Goal: Information Seeking & Learning: Learn about a topic

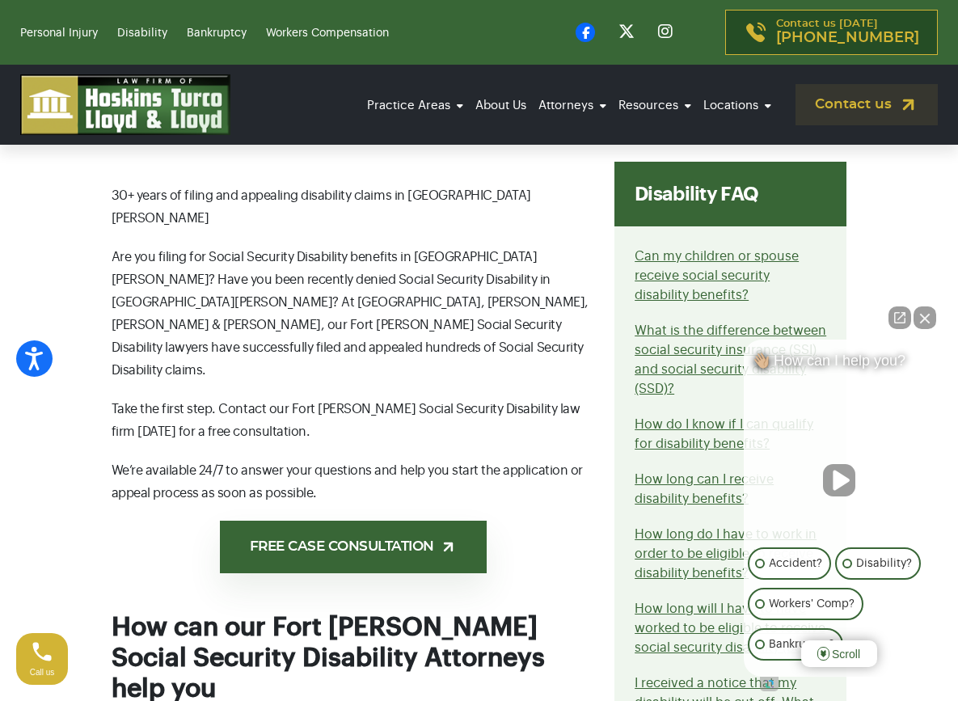
scroll to position [848, 0]
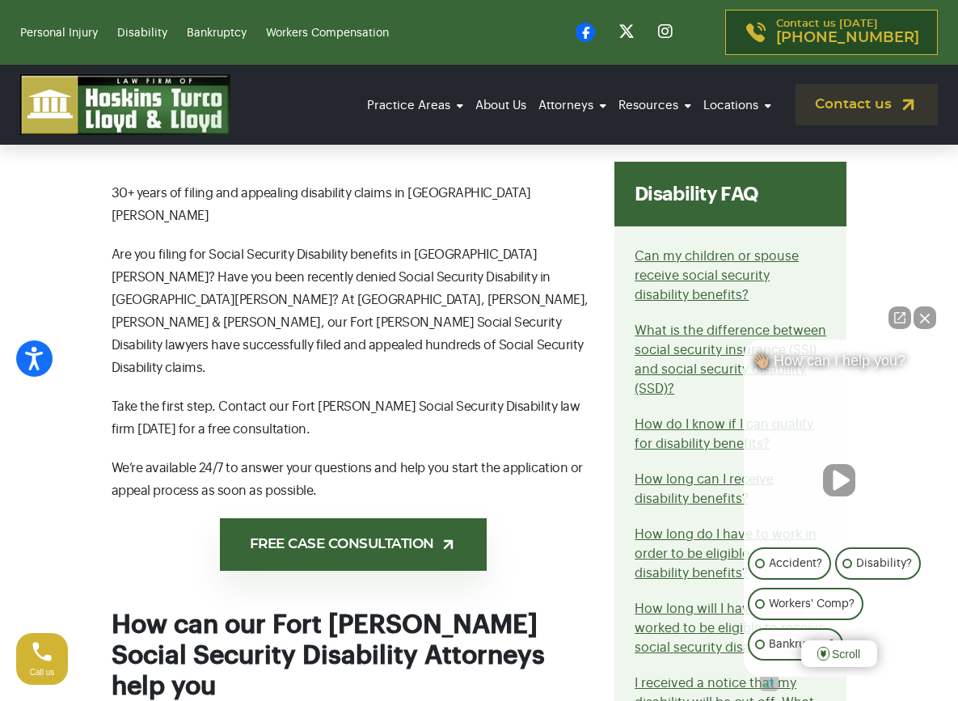
click at [927, 319] on button "Close Intaker Chat Widget" at bounding box center [924, 317] width 23 height 23
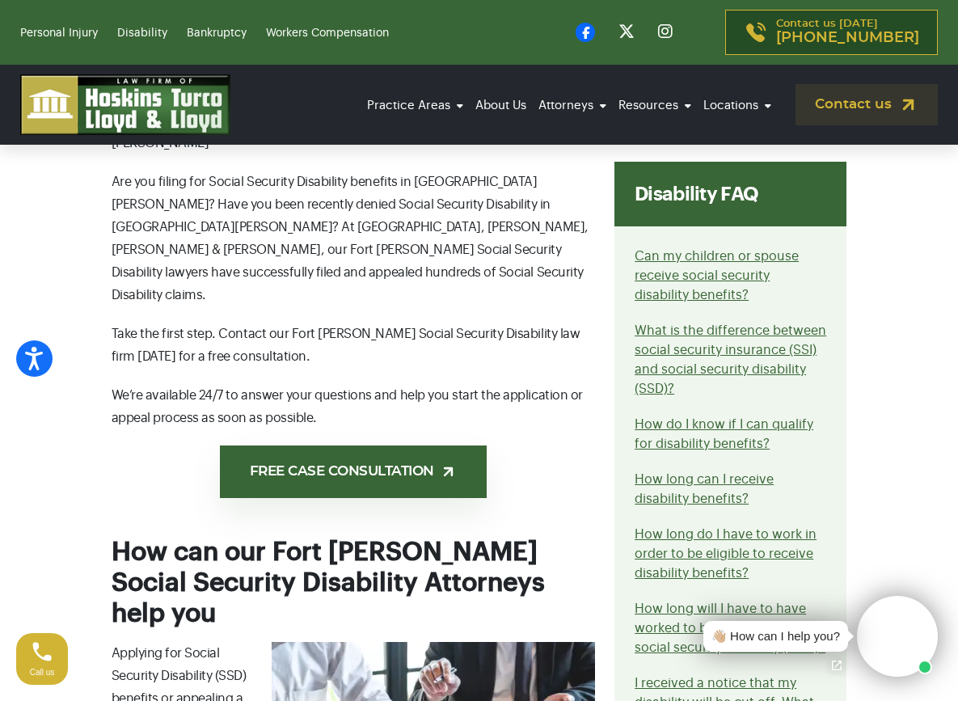
scroll to position [951, 0]
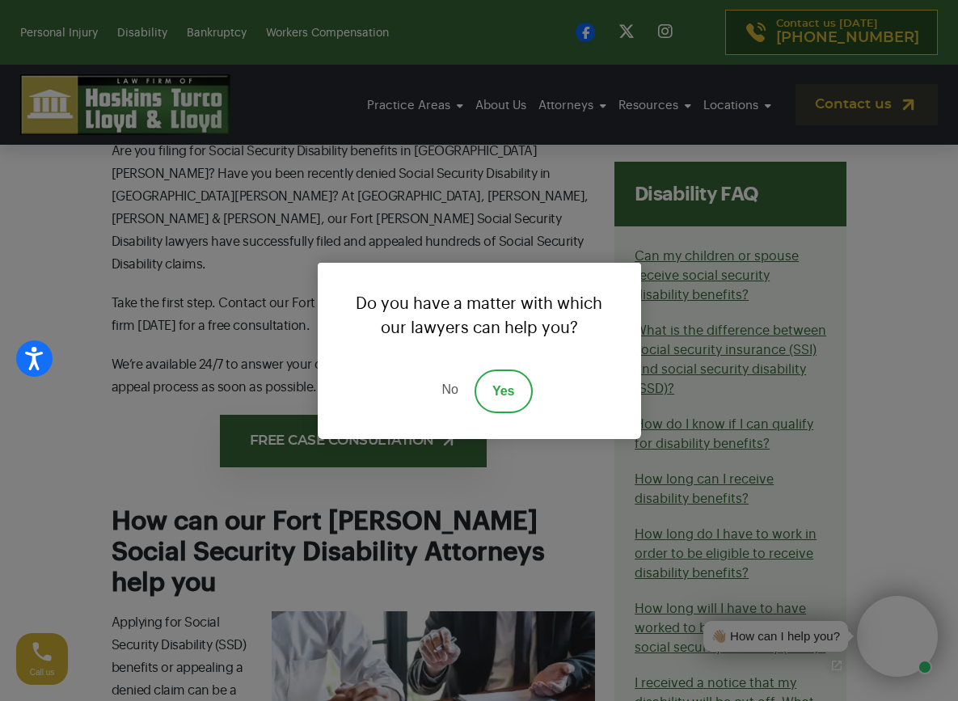
click at [450, 390] on link "No" at bounding box center [449, 391] width 48 height 44
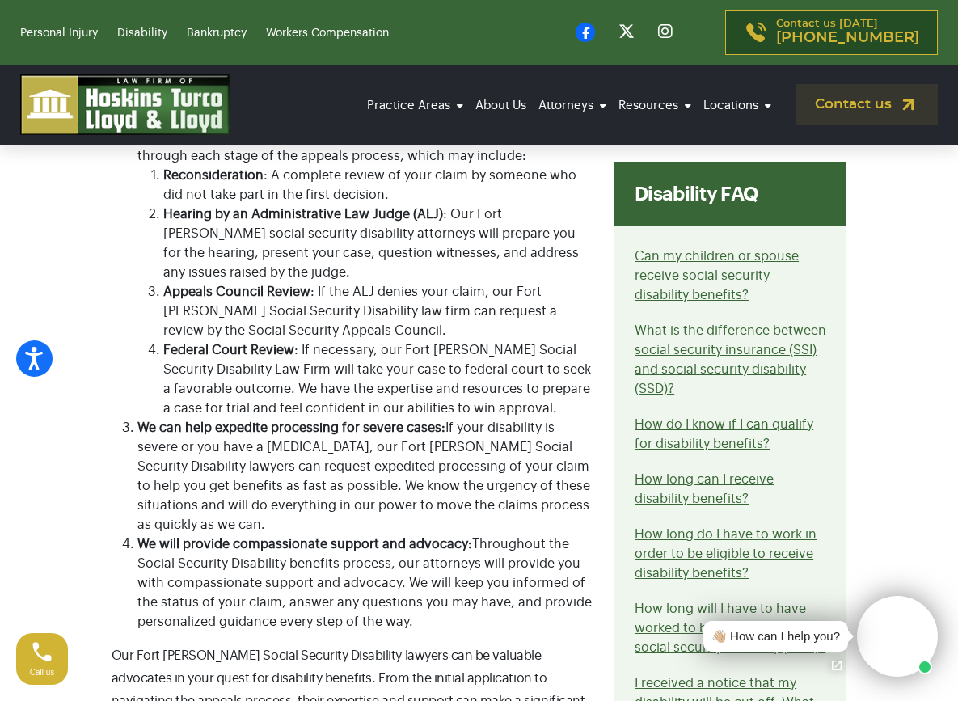
scroll to position [2083, 0]
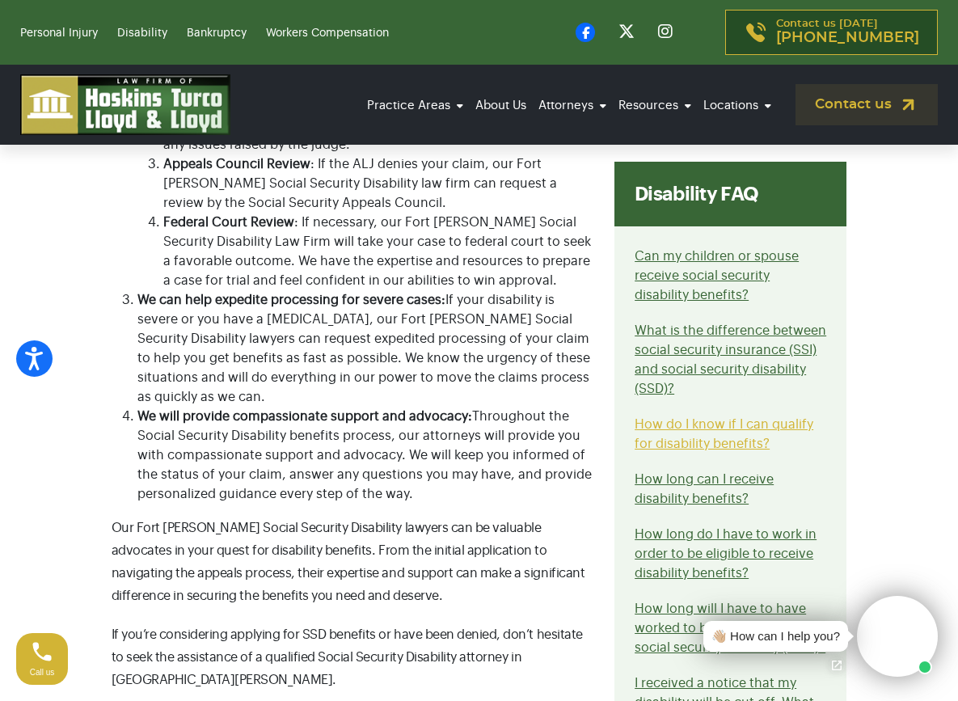
click at [778, 418] on link "How do I know if I can qualify for disability benefits?" at bounding box center [723, 434] width 179 height 32
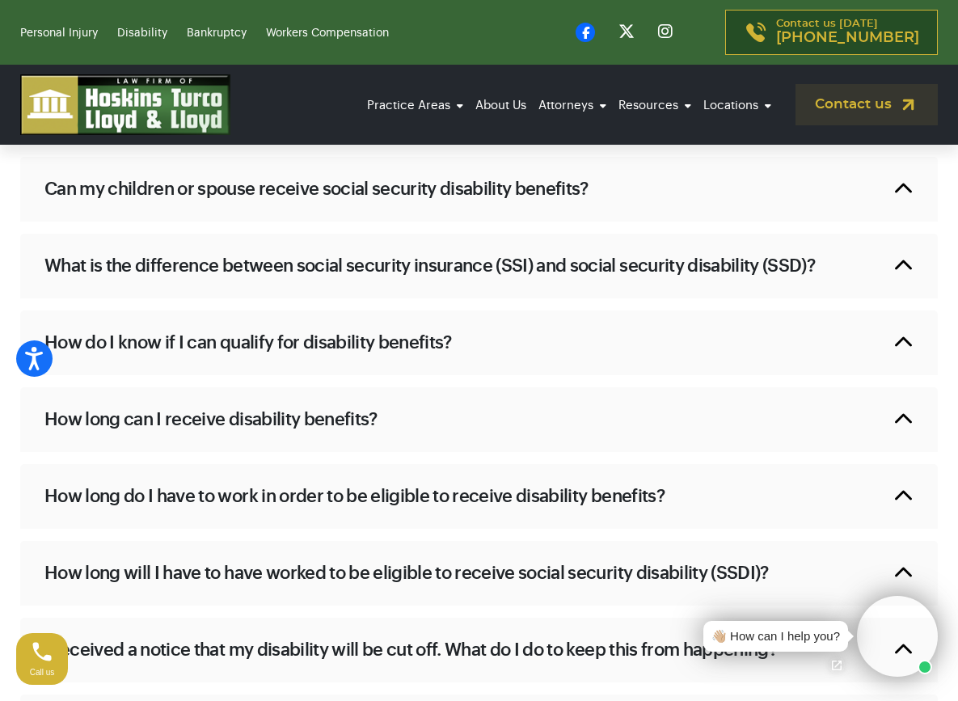
scroll to position [1090, 0]
click at [500, 202] on h2 "Can my children or spouse receive social security disability benefits?" at bounding box center [316, 190] width 544 height 24
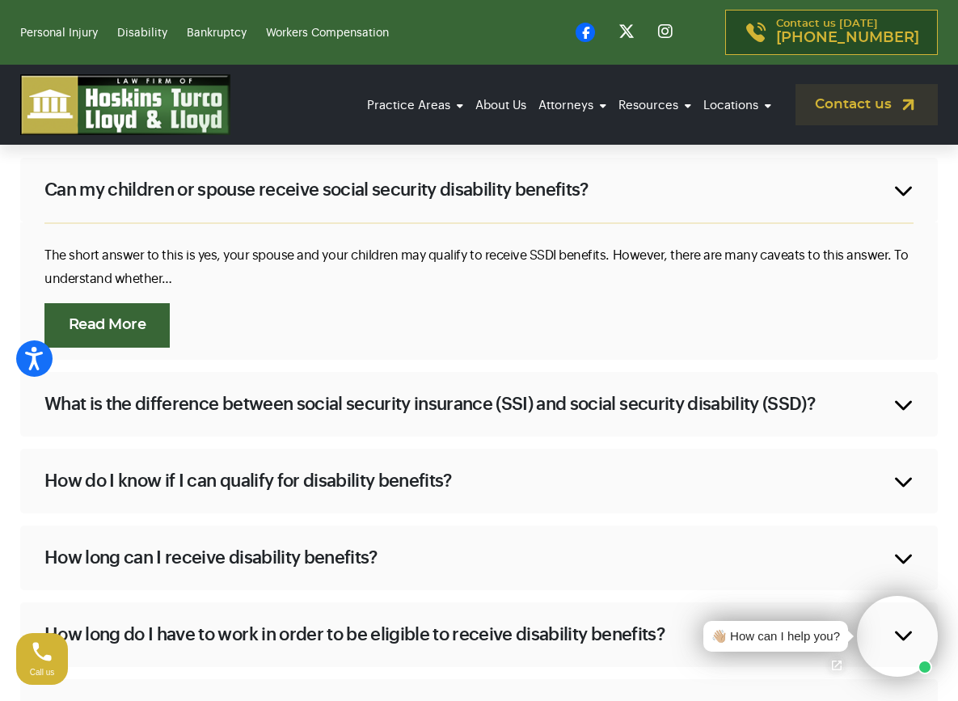
click at [154, 342] on link "Read More" at bounding box center [106, 325] width 125 height 44
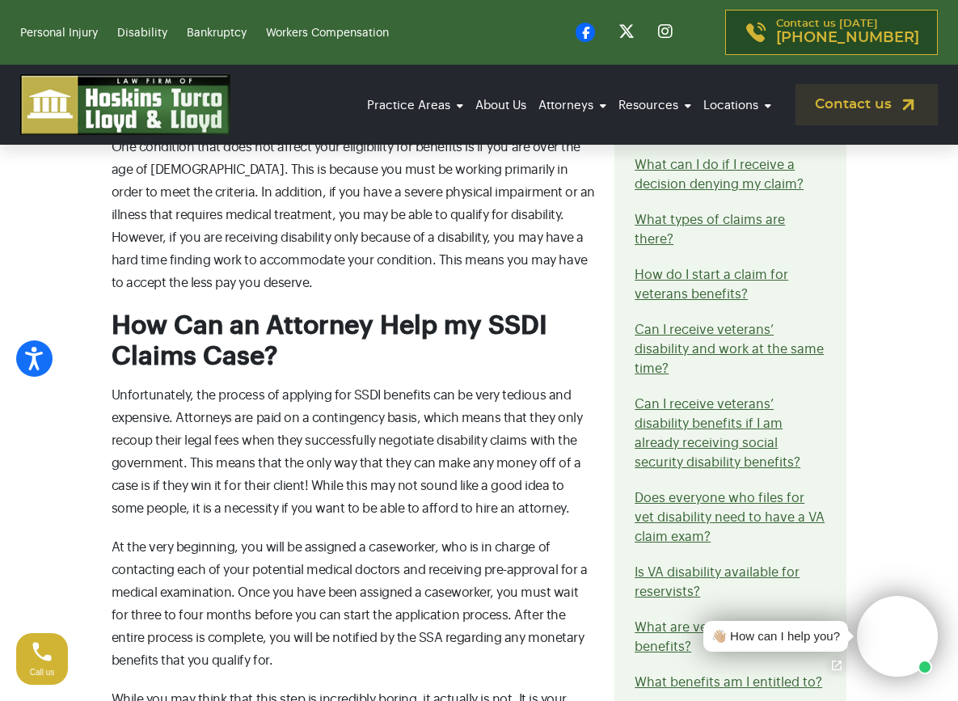
scroll to position [2354, 0]
